Goal: Task Accomplishment & Management: Complete application form

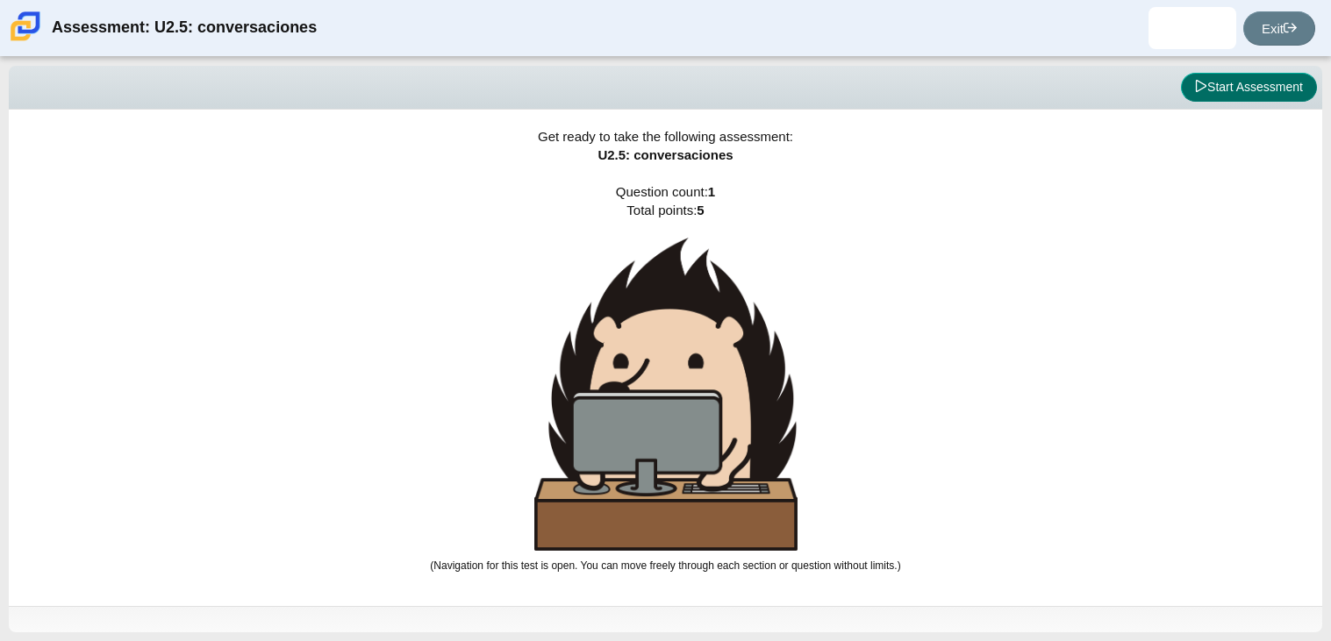
click at [1217, 85] on button "Start Assessment" at bounding box center [1249, 88] width 136 height 30
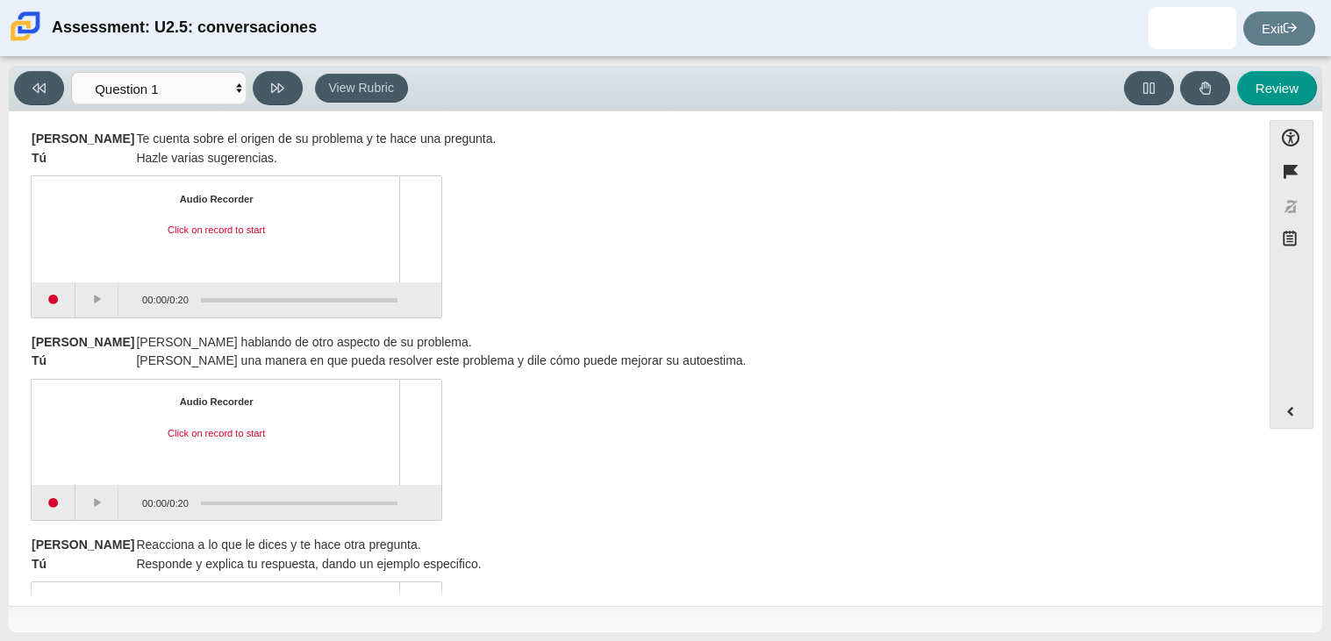
scroll to position [433, 0]
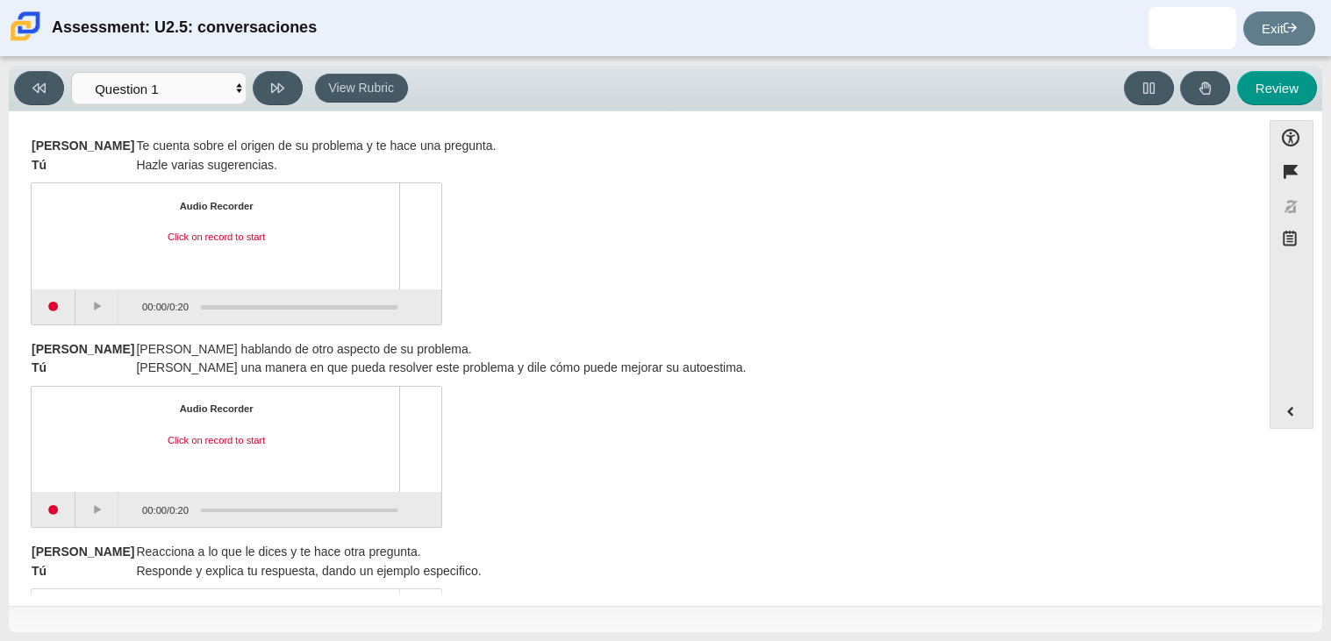
click at [618, 284] on div "Audio Recorder Click on record to start 00:00 / 0:20" at bounding box center [635, 256] width 1208 height 138
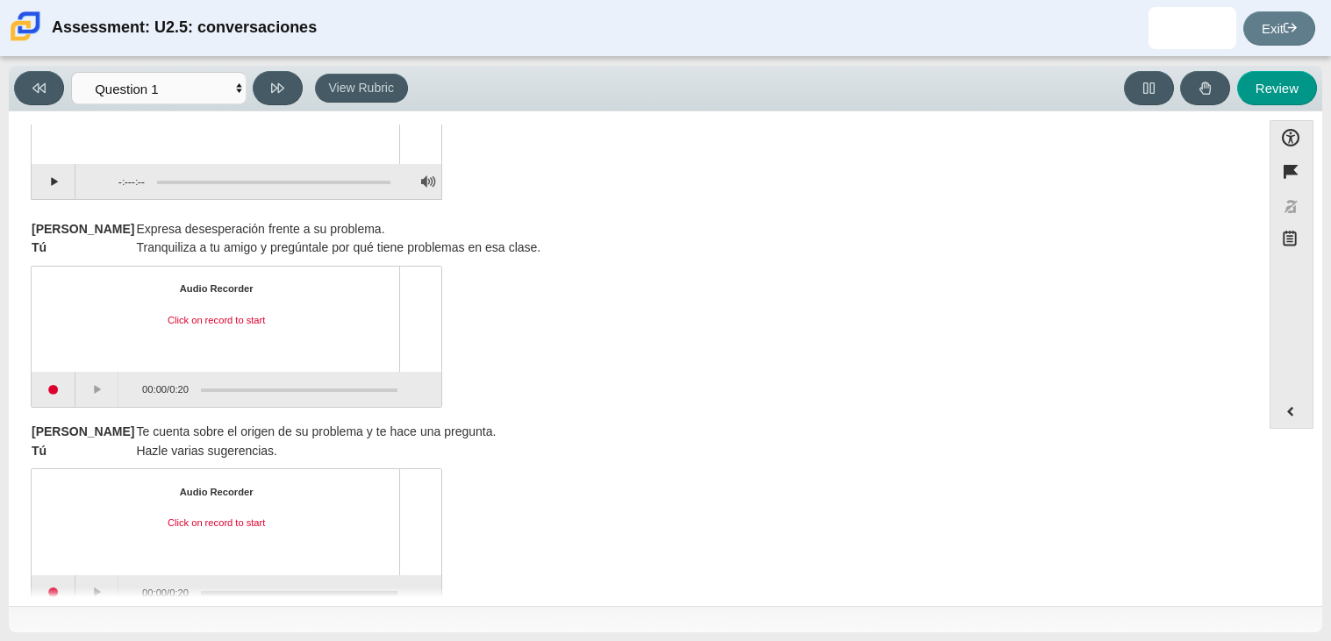
scroll to position [0, 0]
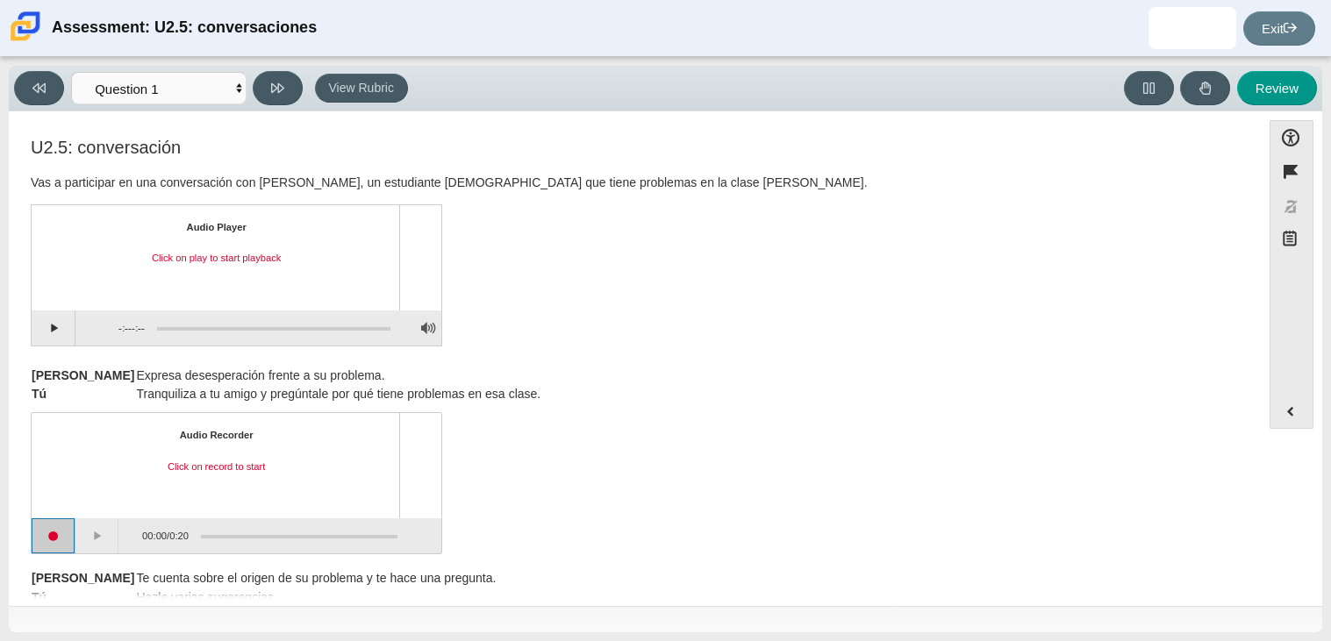
click at [39, 533] on button "Start recording" at bounding box center [54, 536] width 44 height 35
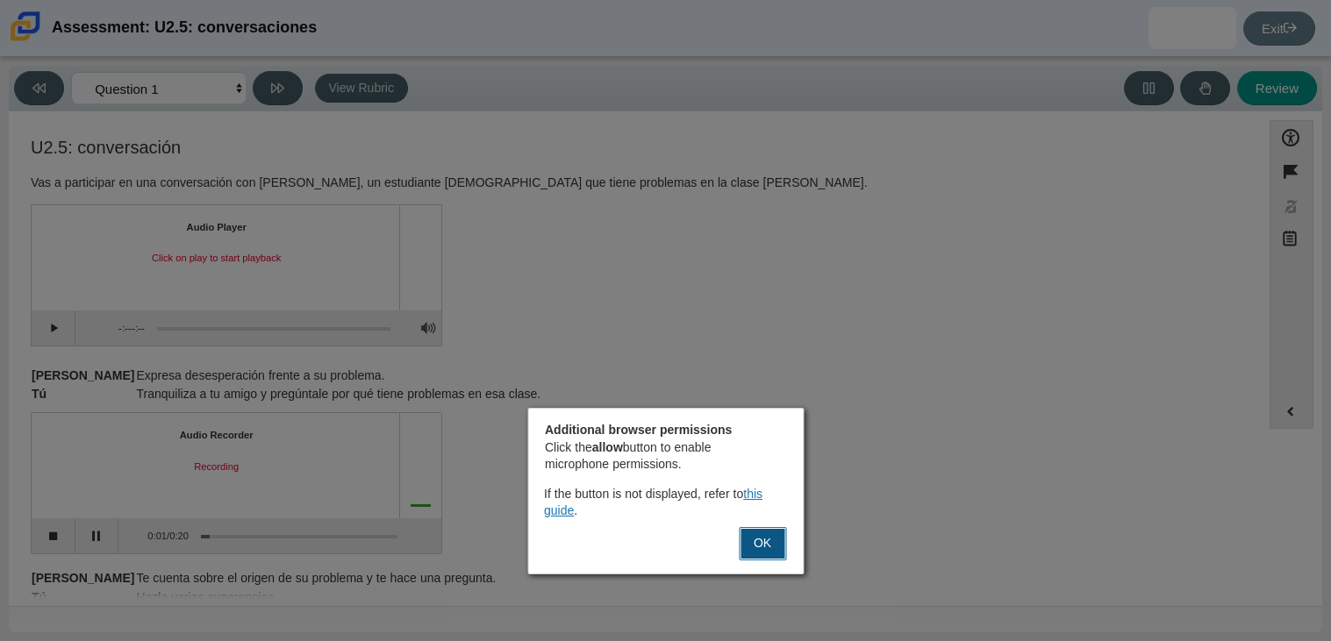
click at [761, 547] on button "OK" at bounding box center [762, 543] width 47 height 33
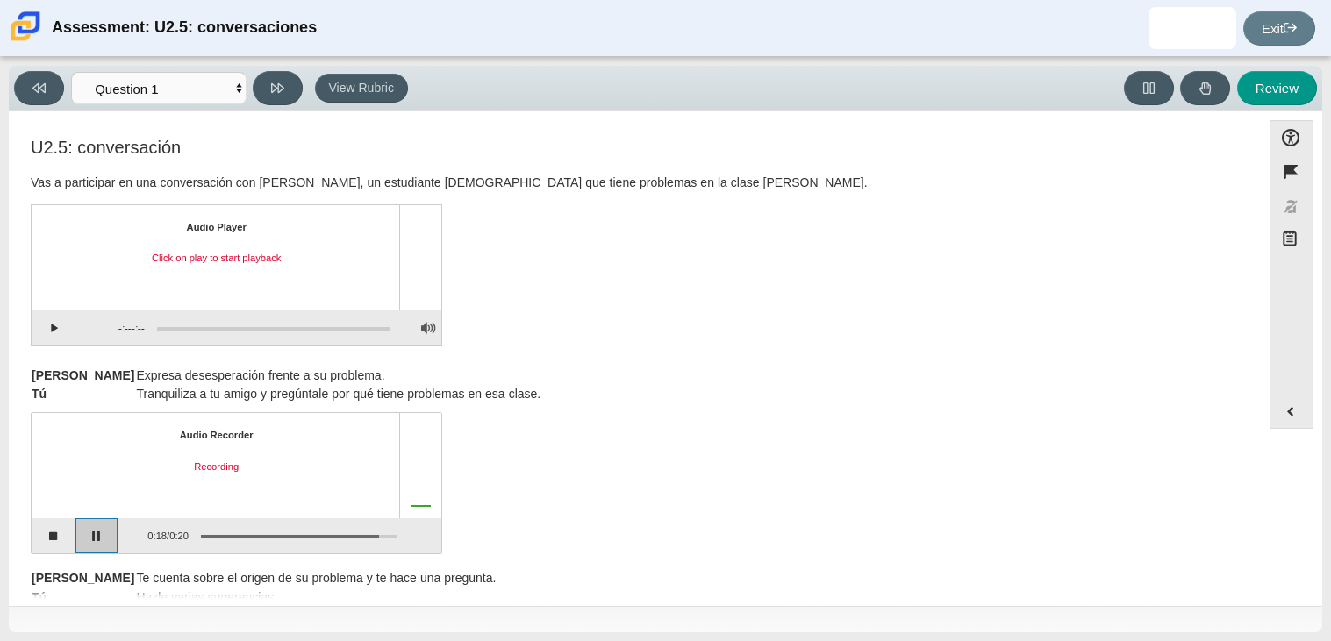
click at [94, 536] on button "Pause" at bounding box center [97, 536] width 44 height 35
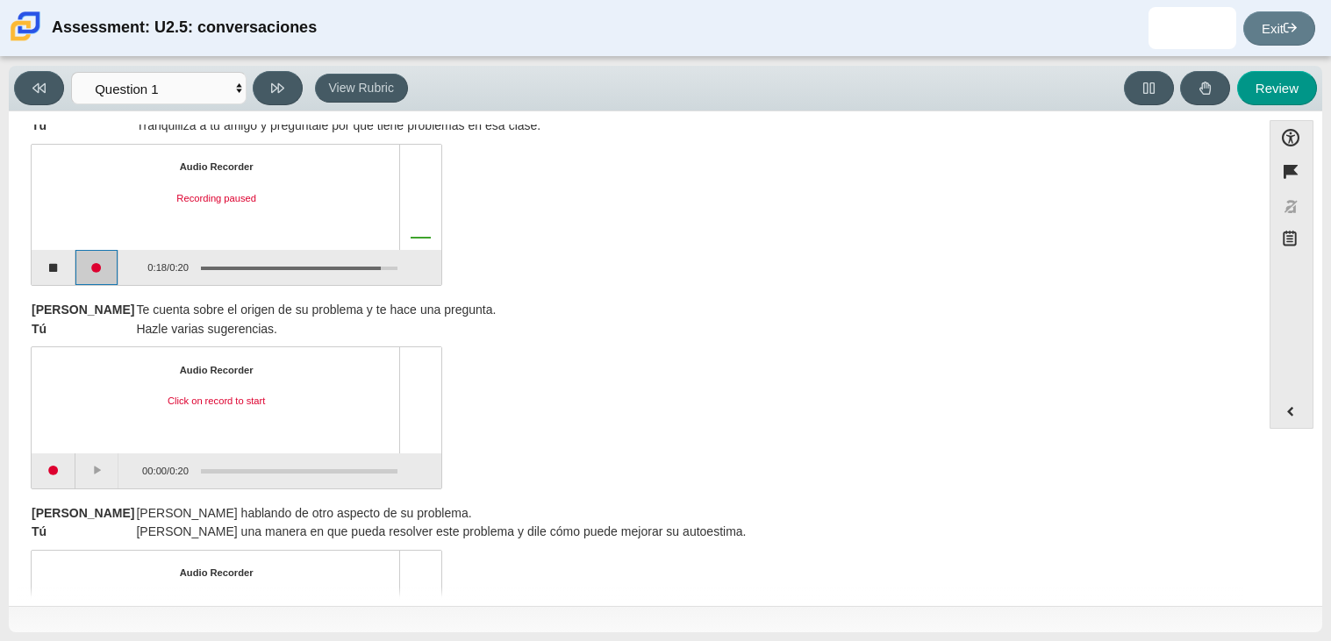
scroll to position [279, 0]
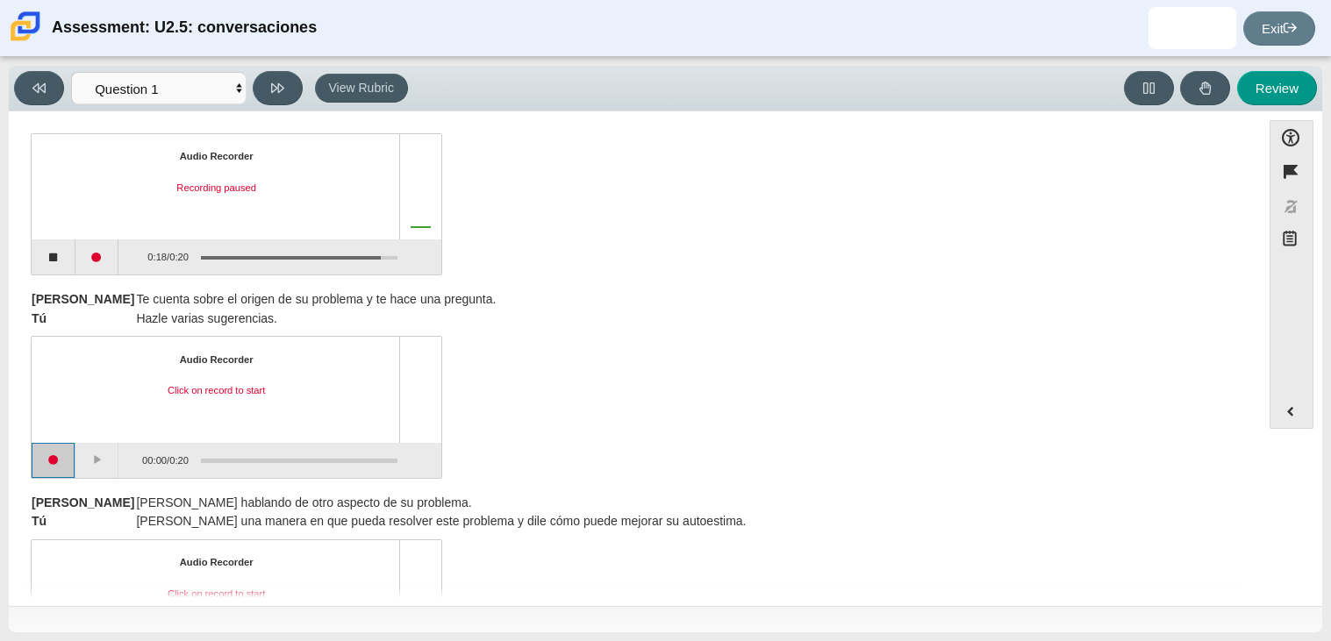
click at [46, 462] on button "Start recording" at bounding box center [54, 460] width 44 height 35
click at [55, 458] on button "Start recording" at bounding box center [54, 460] width 44 height 35
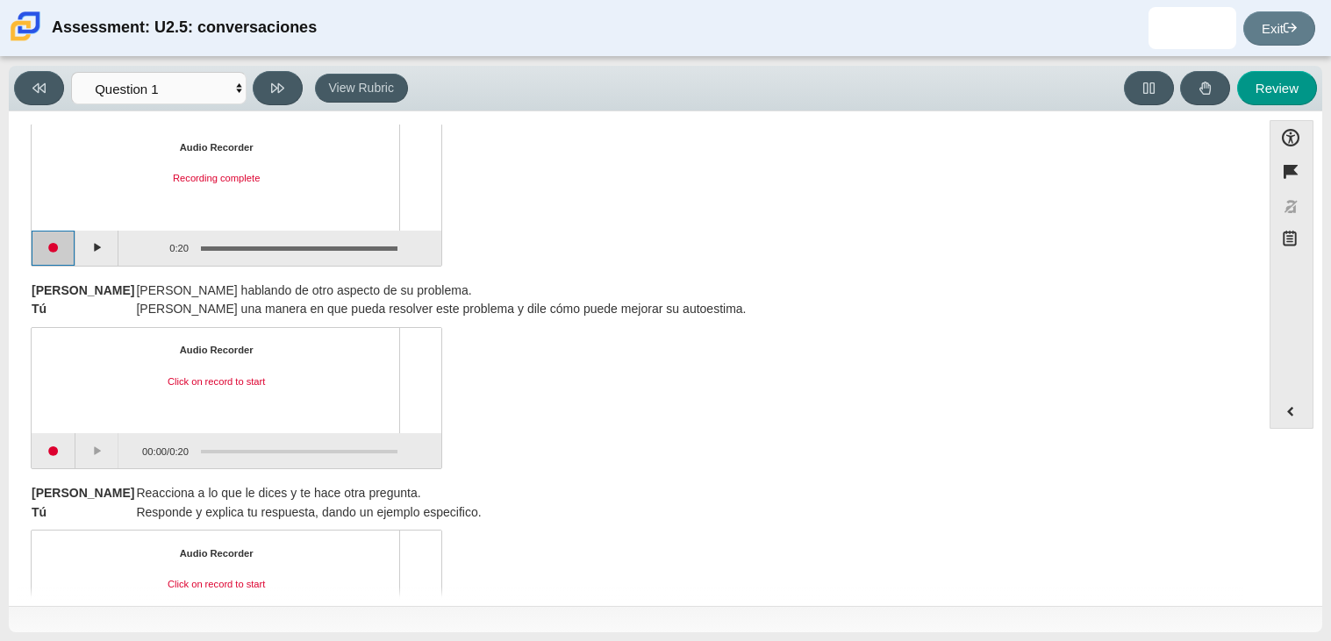
scroll to position [529, 0]
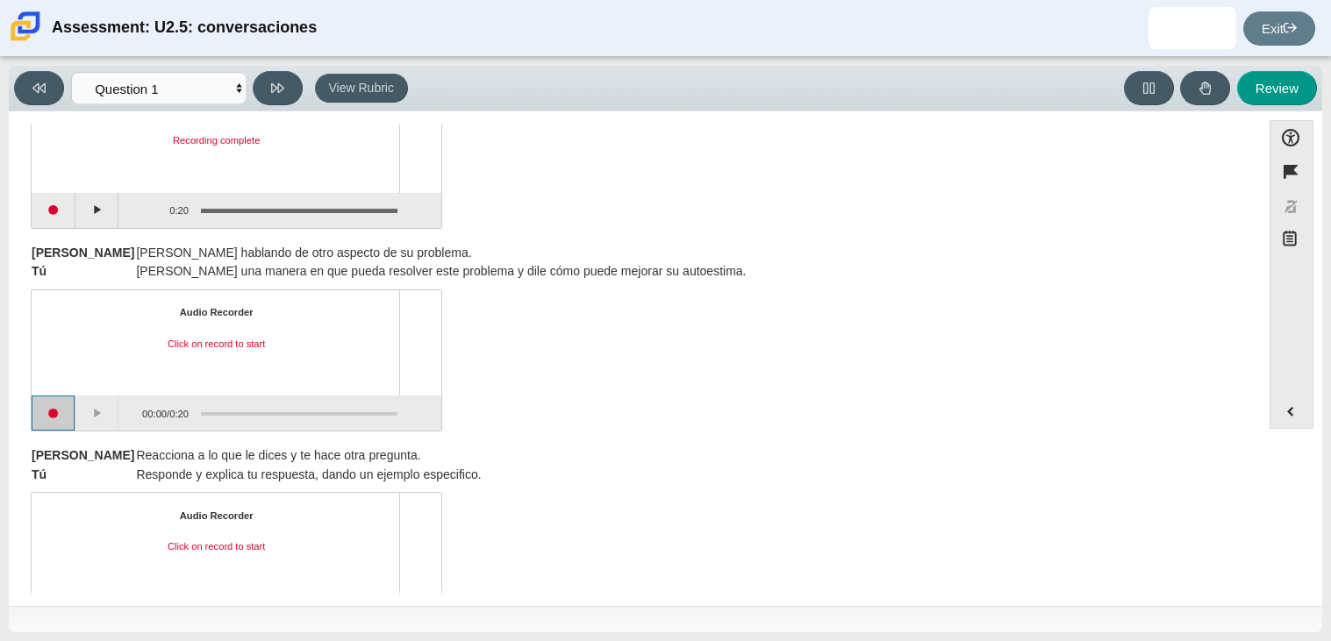
click at [47, 408] on button "Start recording" at bounding box center [54, 413] width 44 height 35
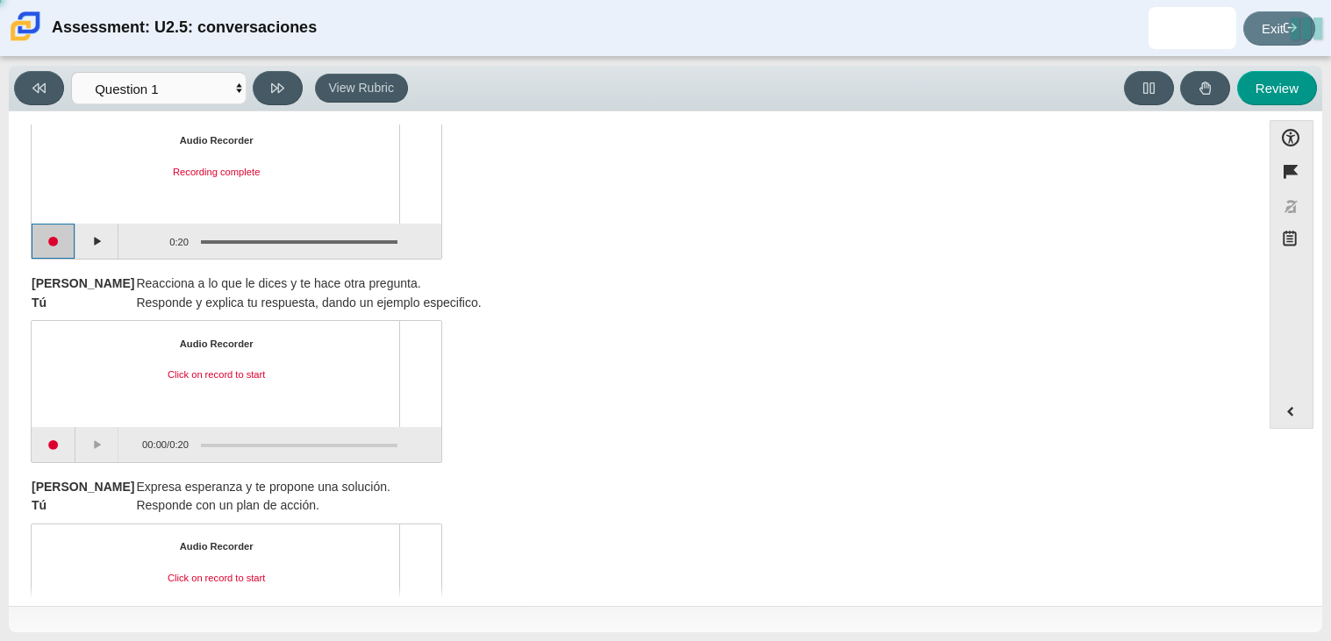
scroll to position [704, 0]
click at [51, 447] on button "Start recording" at bounding box center [54, 442] width 44 height 35
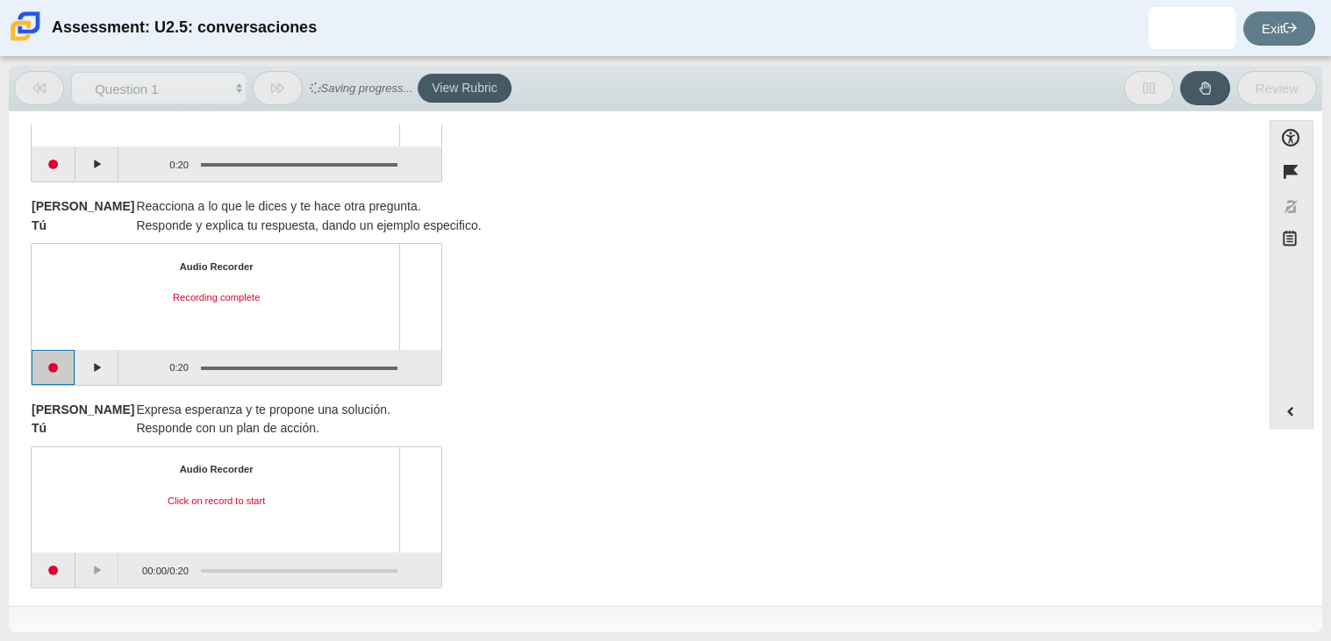
scroll to position [791, 0]
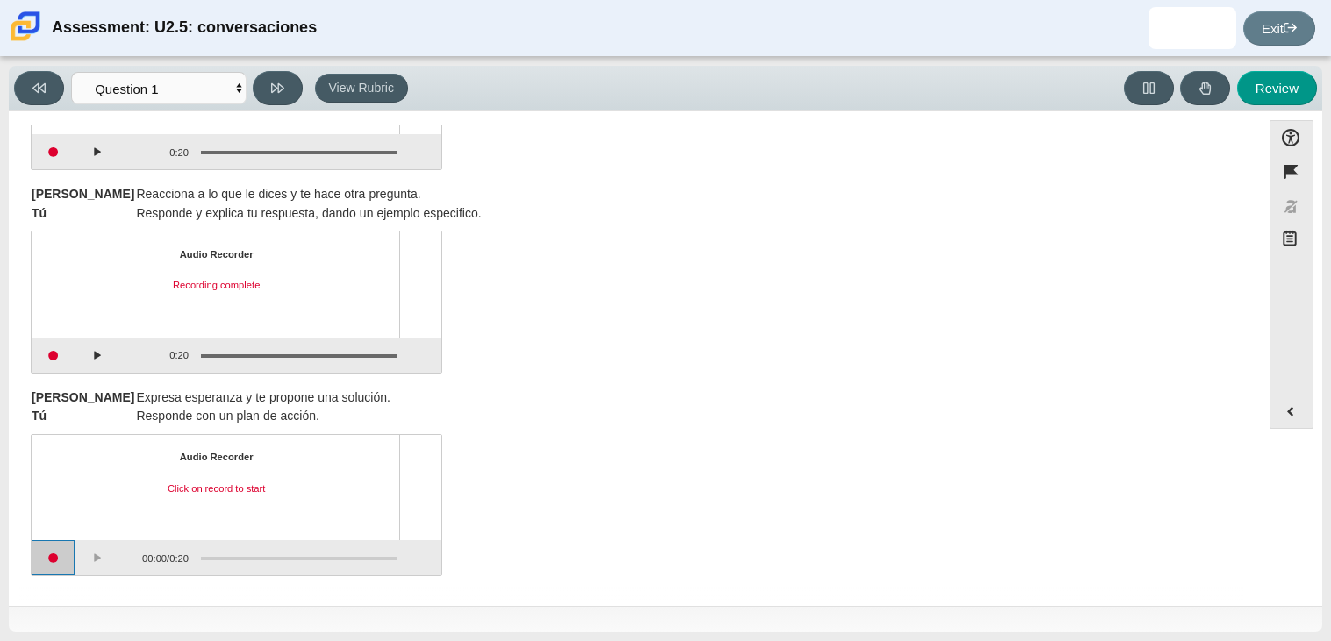
click at [54, 562] on button "Start recording" at bounding box center [54, 557] width 44 height 35
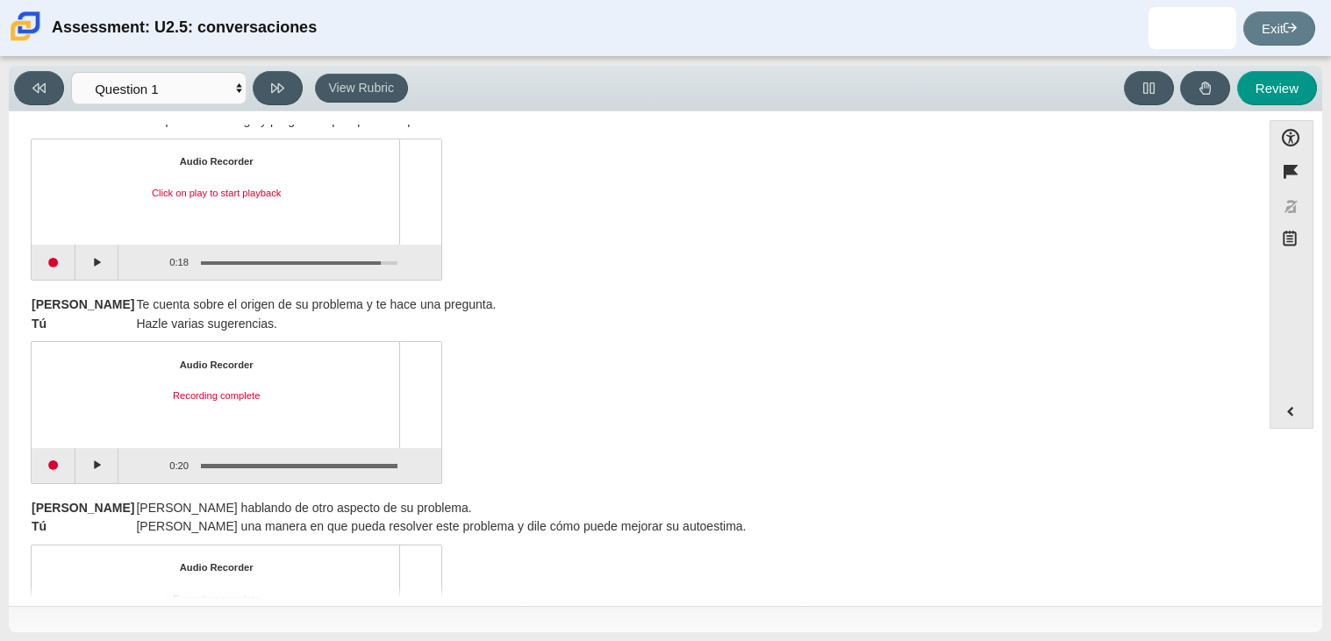
scroll to position [0, 0]
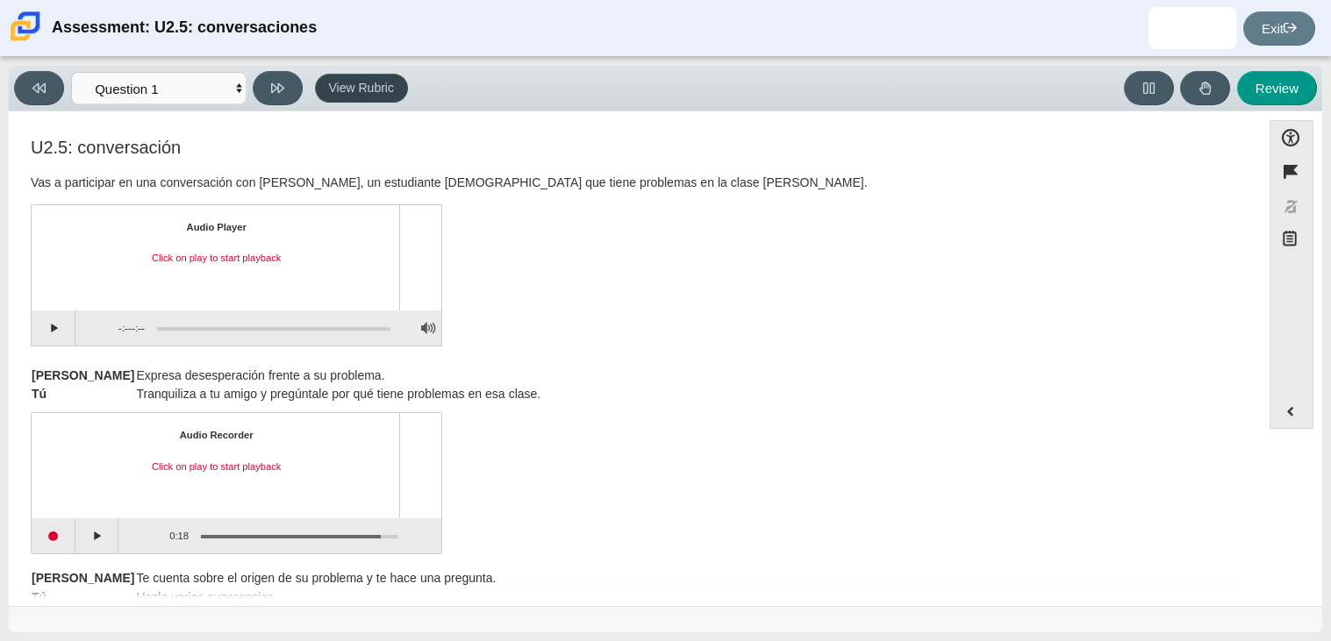
click at [388, 94] on button "View Rubric" at bounding box center [361, 89] width 93 height 30
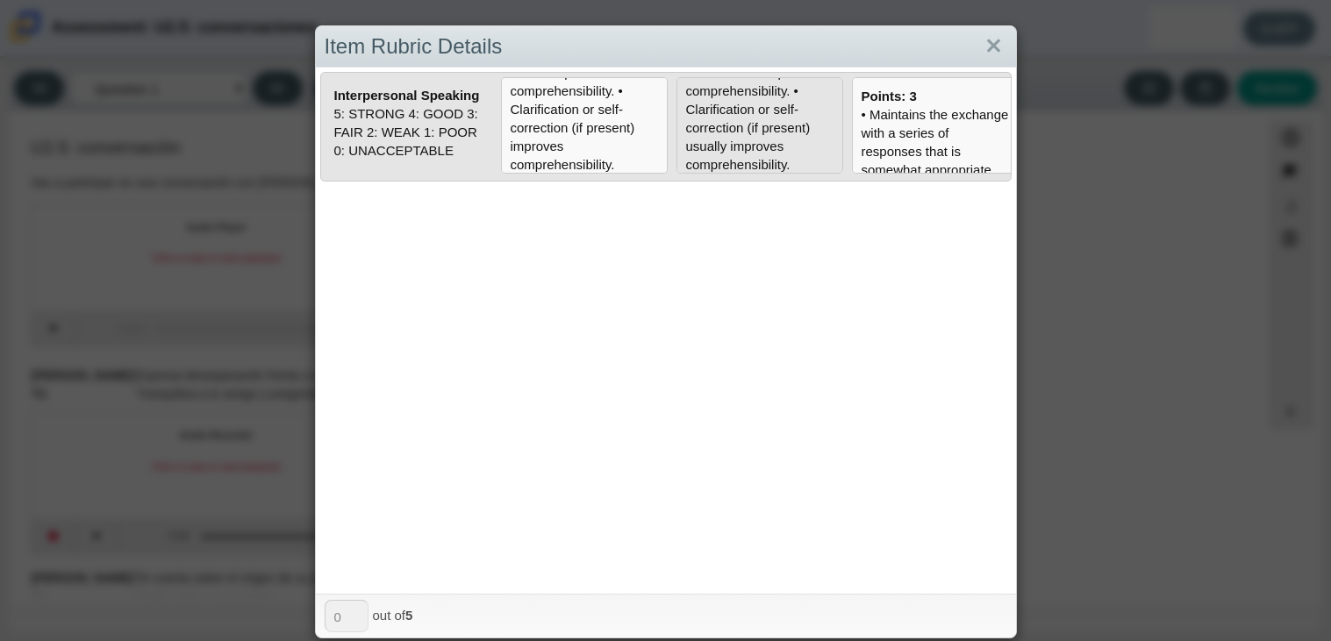
scroll to position [0, 539]
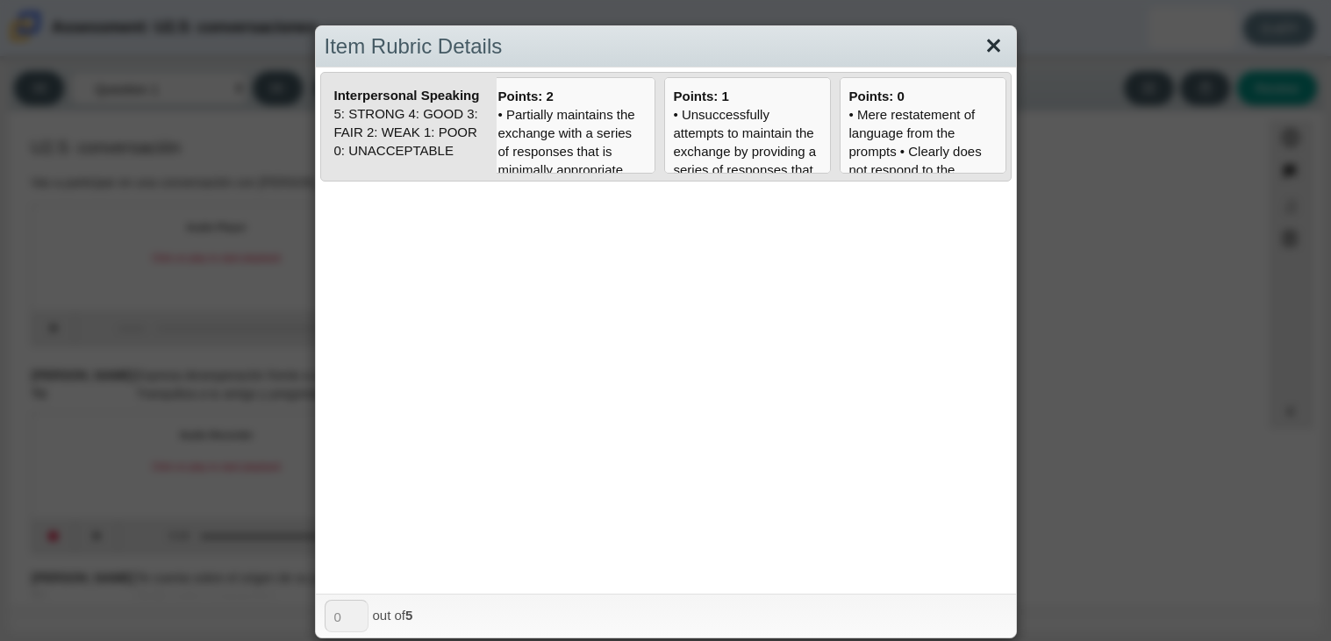
click at [988, 39] on link "Close" at bounding box center [993, 47] width 27 height 30
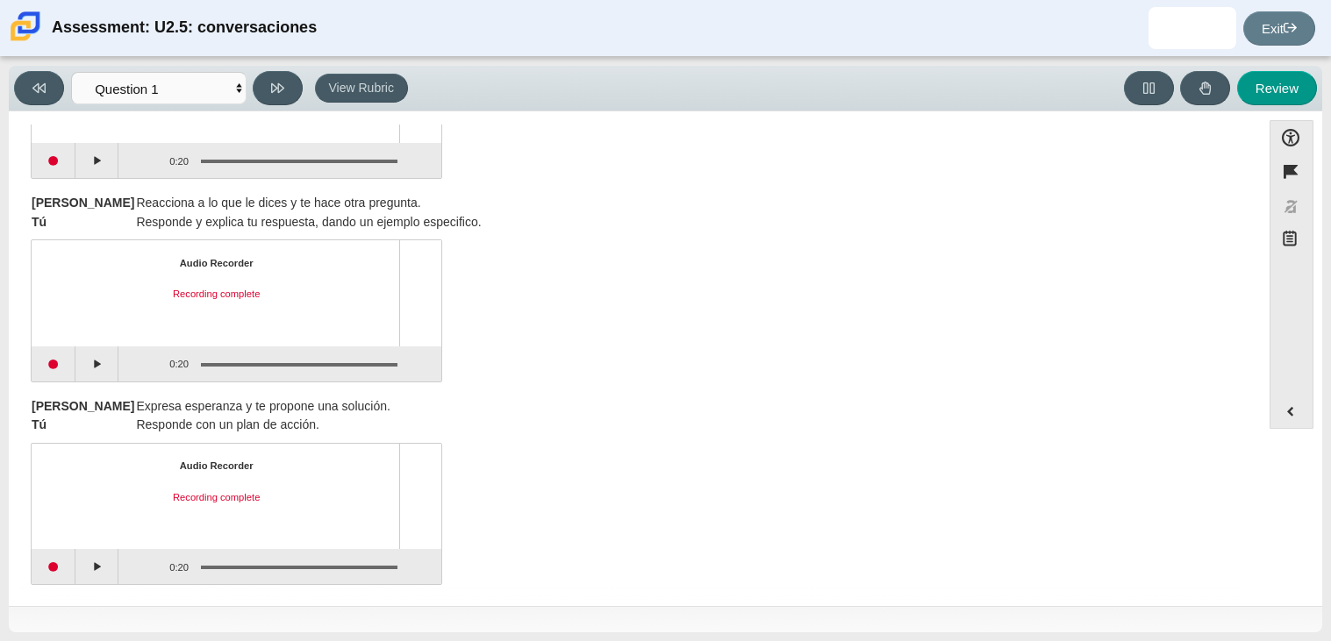
scroll to position [791, 0]
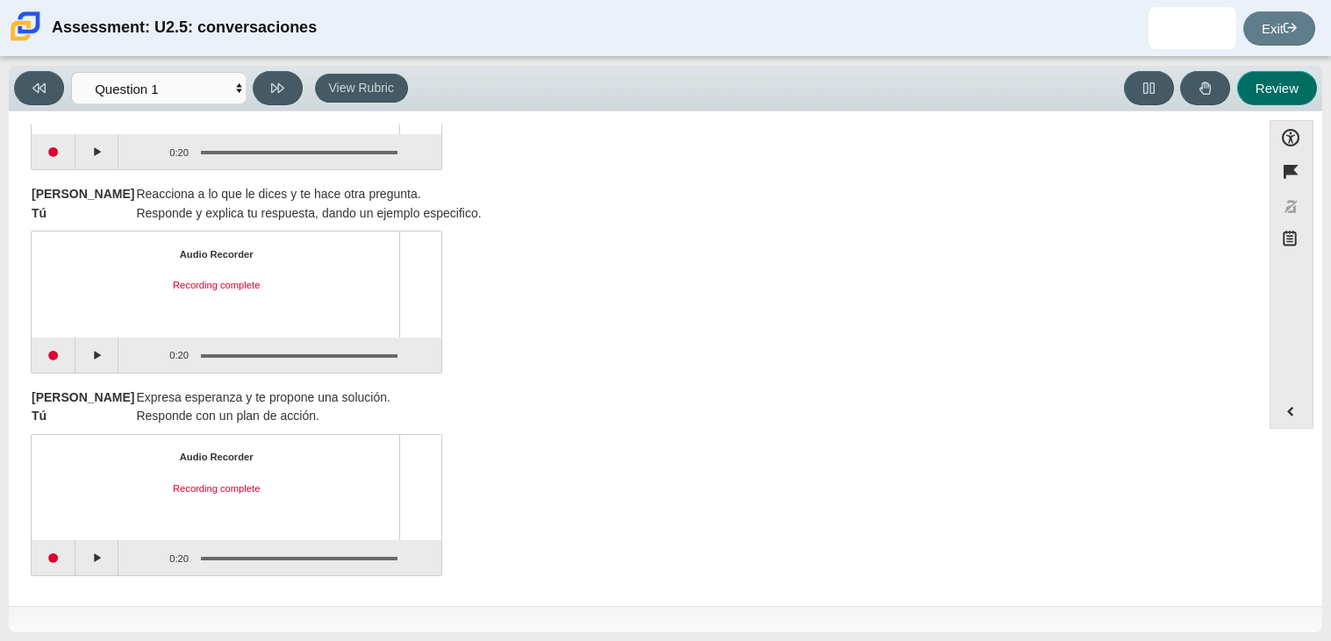
click at [1267, 92] on button "Review" at bounding box center [1277, 88] width 80 height 34
select select "review"
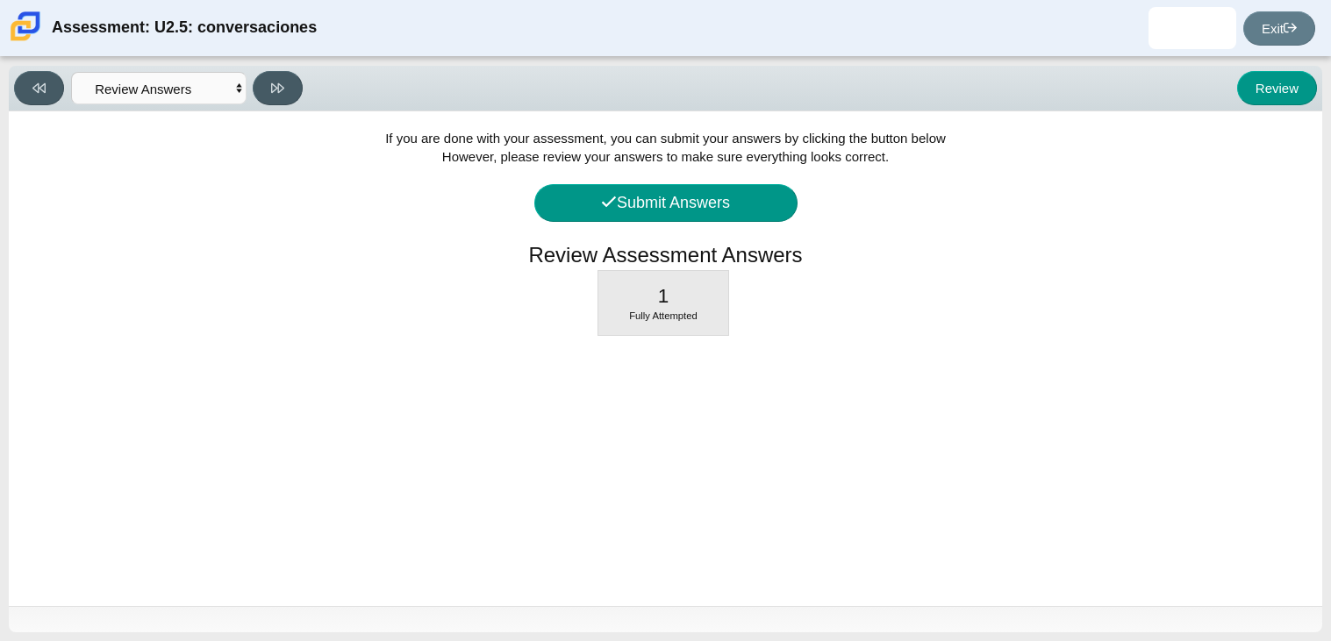
click at [225, 400] on div "If you are done with your assessment, you can submit your answers by clicking t…" at bounding box center [665, 358] width 1313 height 495
click at [583, 208] on button "Submit Answers" at bounding box center [665, 203] width 263 height 38
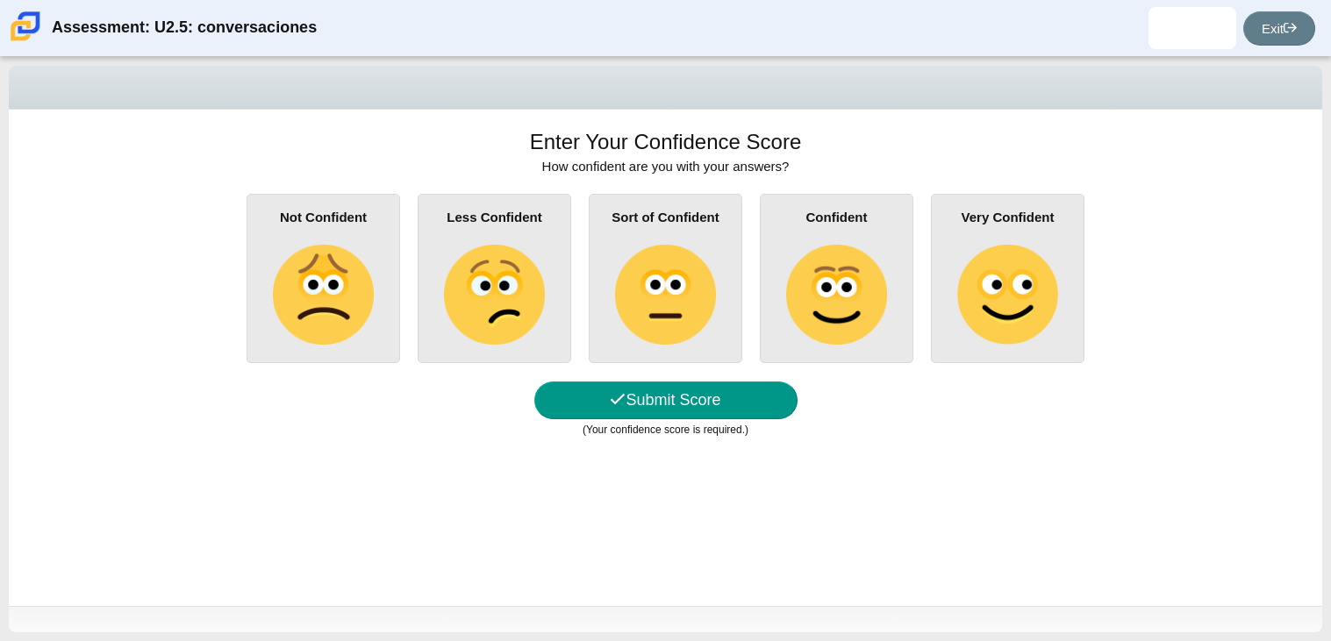
click at [853, 304] on img at bounding box center [836, 295] width 100 height 100
click at [0, 0] on input "Confident" at bounding box center [0, 0] width 0 height 0
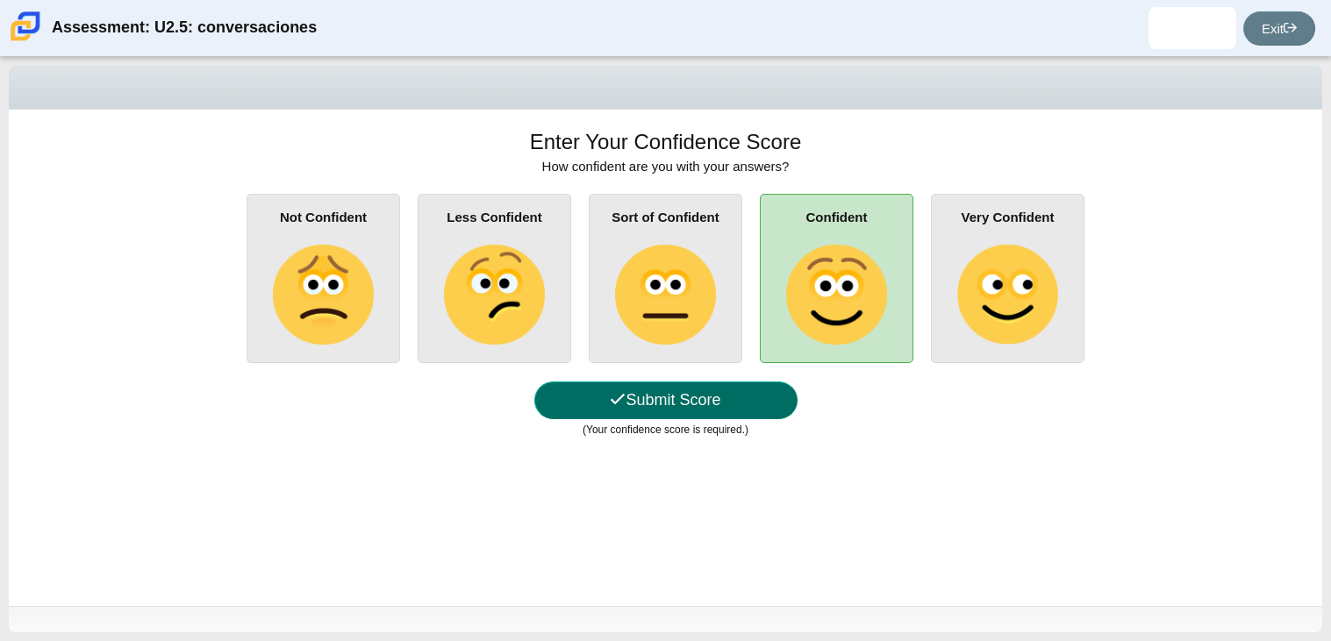
click at [647, 390] on button "Submit Score" at bounding box center [665, 401] width 263 height 38
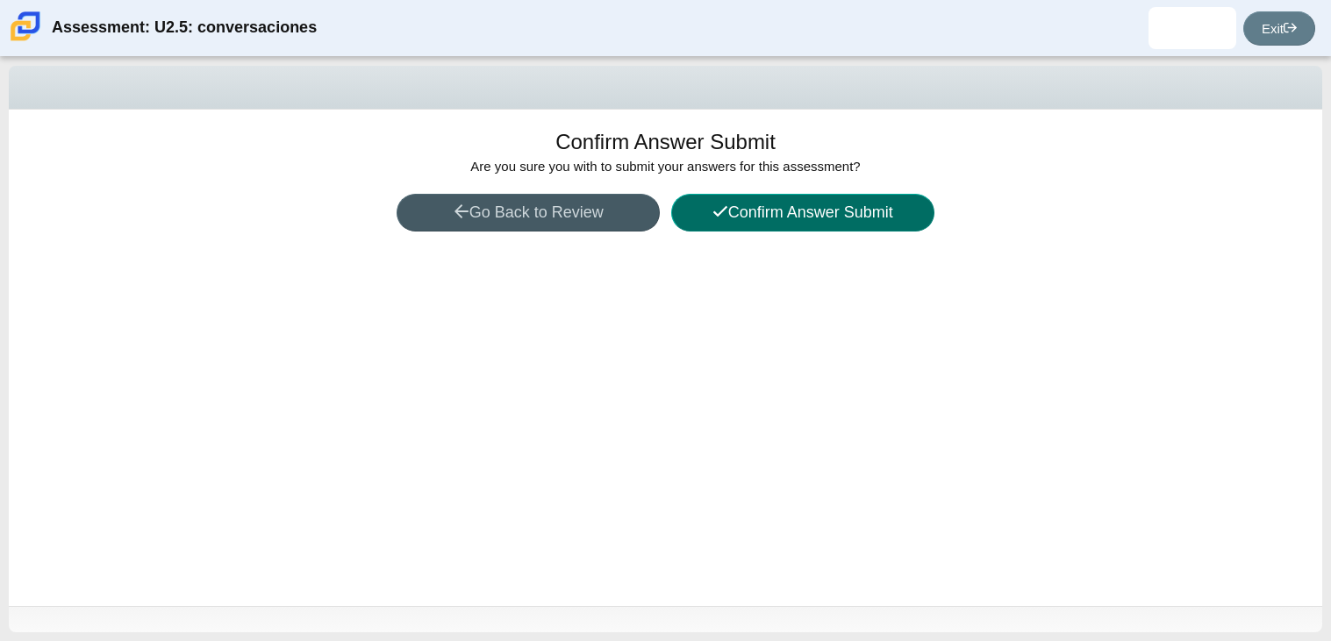
click at [743, 211] on button "Confirm Answer Submit" at bounding box center [802, 213] width 263 height 38
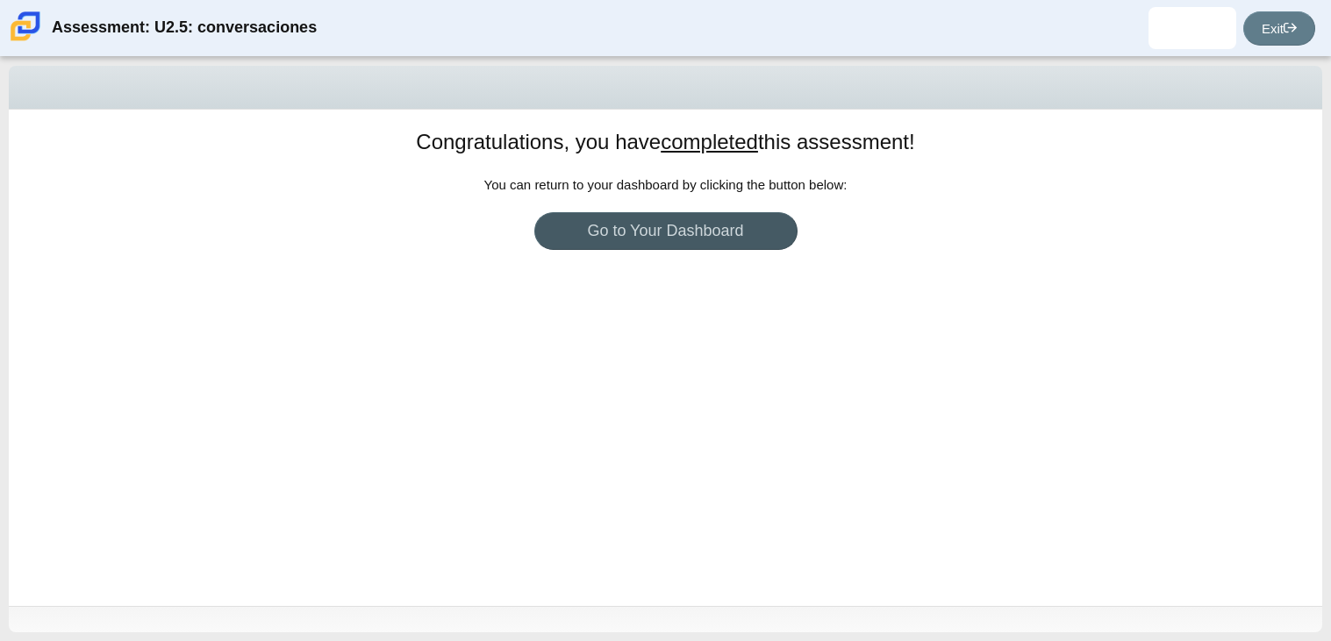
click at [674, 389] on div "Congratulations, you have completed this assessment! You can return to your das…" at bounding box center [665, 358] width 1313 height 497
click at [398, 340] on div "Congratulations, you have completed this assessment! You can return to your das…" at bounding box center [665, 358] width 1313 height 497
